Goal: Task Accomplishment & Management: Manage account settings

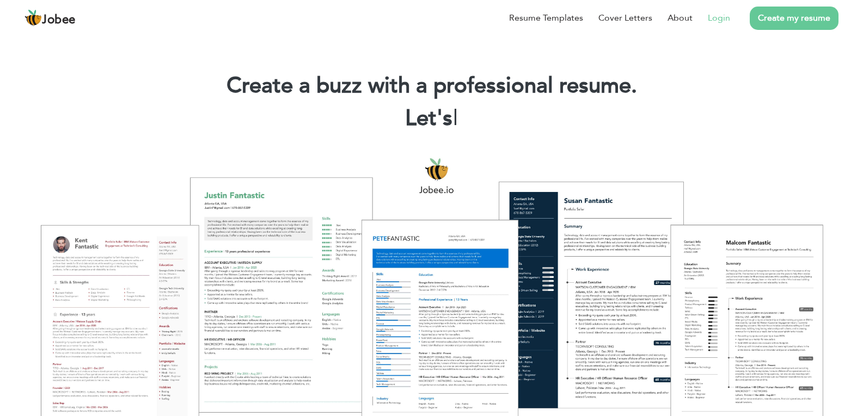
click at [722, 16] on link "Login" at bounding box center [719, 17] width 22 height 13
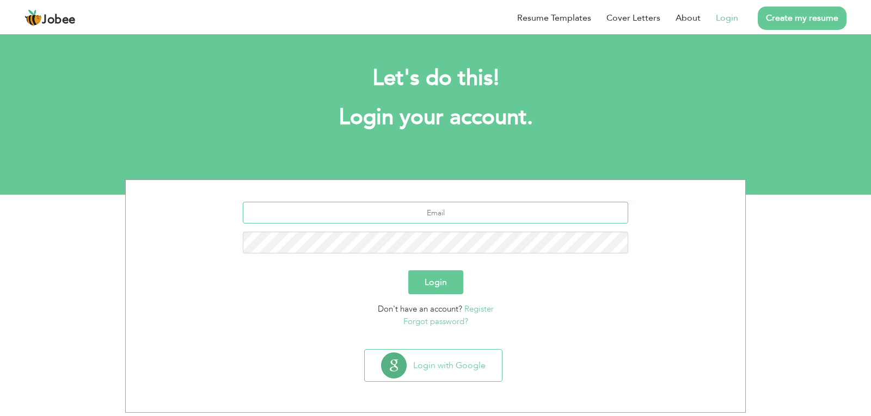
click at [470, 213] on input "text" at bounding box center [436, 213] width 386 height 22
type input "[EMAIL_ADDRESS][DOMAIN_NAME]"
click at [408, 271] on button "Login" at bounding box center [435, 283] width 55 height 24
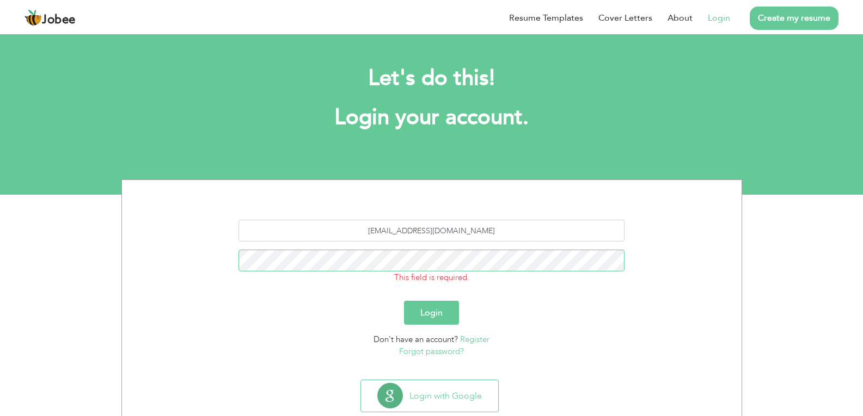
click at [404, 301] on button "Login" at bounding box center [431, 313] width 55 height 24
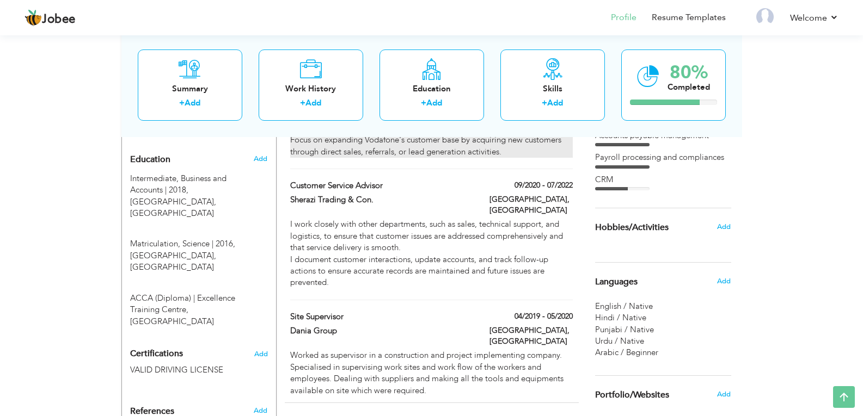
scroll to position [490, 0]
